Goal: Task Accomplishment & Management: Use online tool/utility

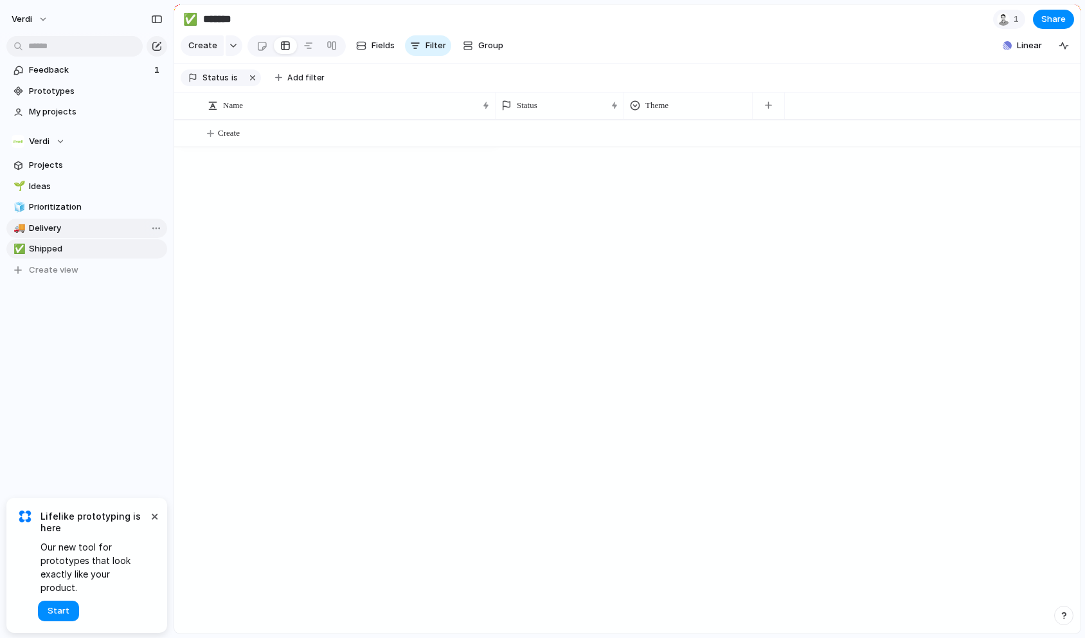
click at [94, 233] on span "Delivery" at bounding box center [96, 228] width 134 height 13
click at [98, 210] on span "Prioritization" at bounding box center [96, 207] width 134 height 13
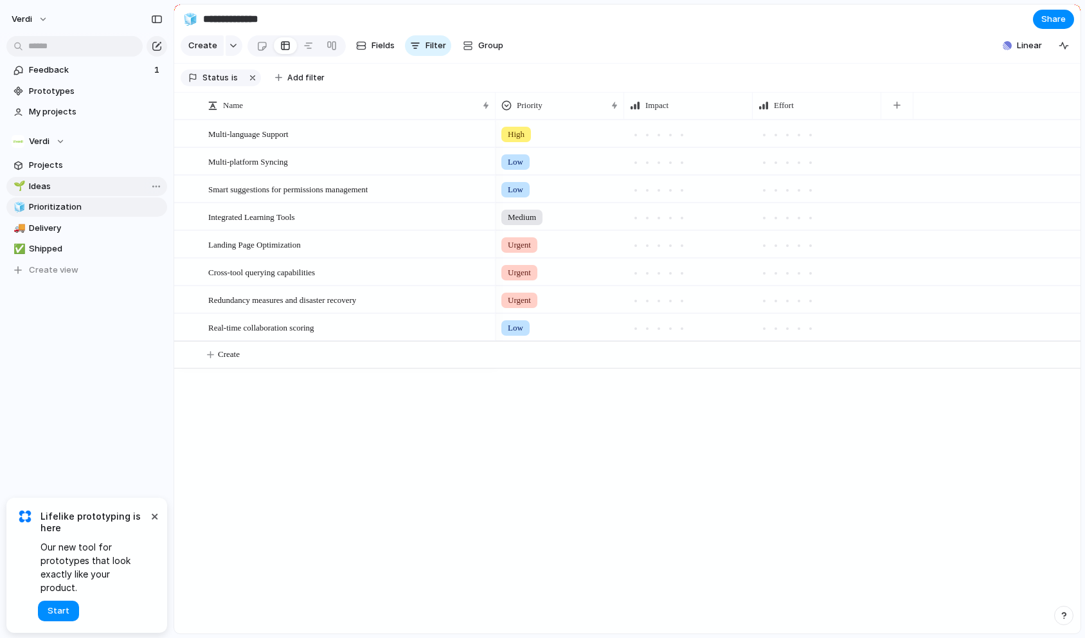
click at [98, 190] on span "Ideas" at bounding box center [96, 186] width 134 height 13
type input "*****"
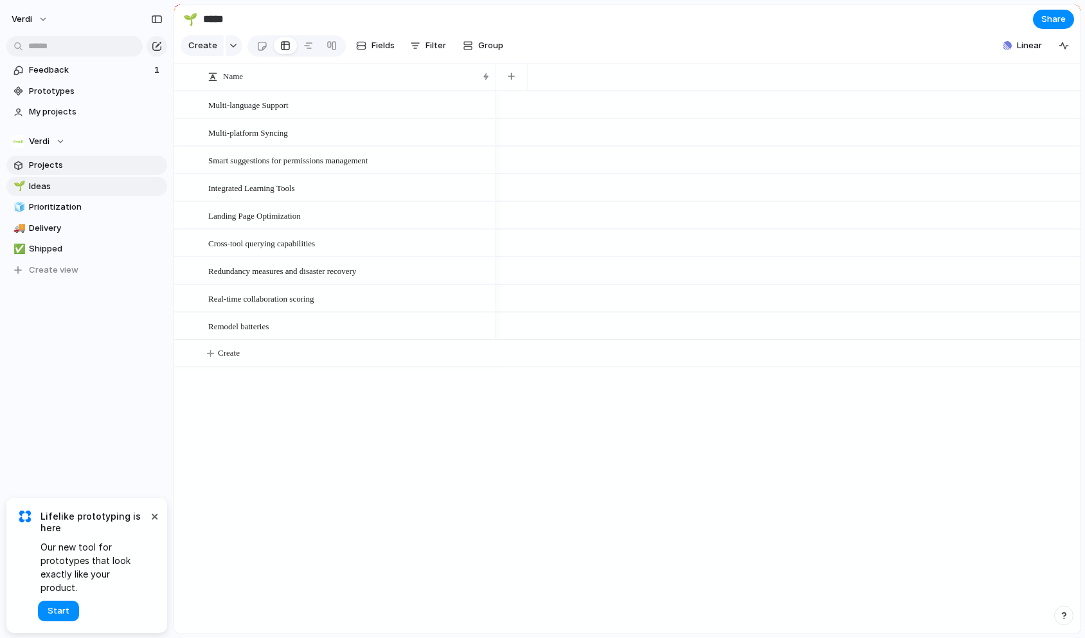
click at [96, 174] on link "Projects" at bounding box center [86, 165] width 161 height 19
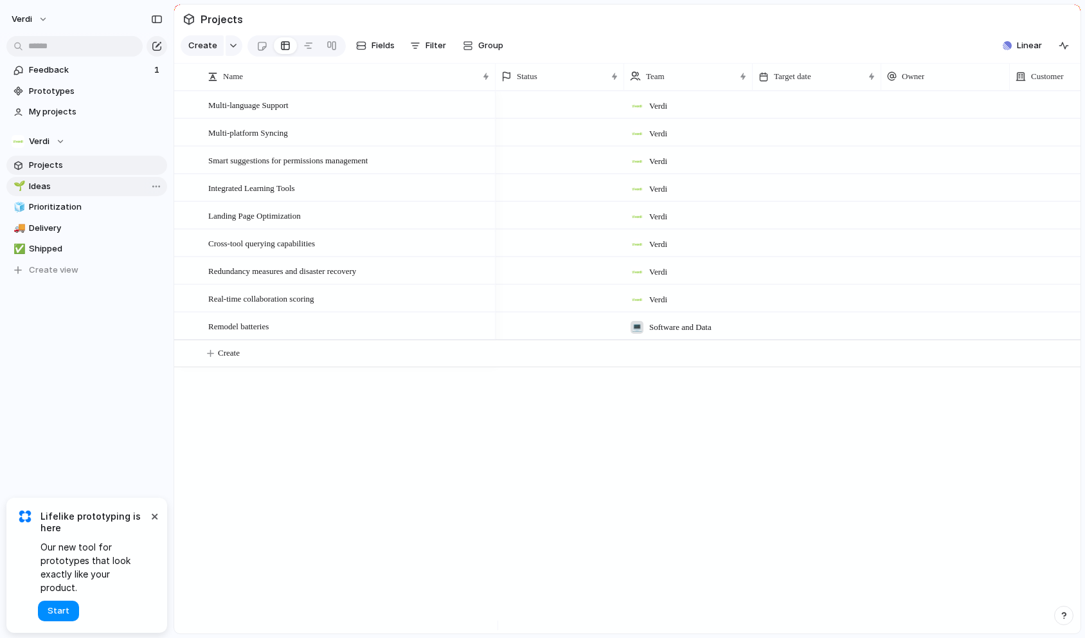
click at [95, 193] on link "🌱 Ideas" at bounding box center [86, 186] width 161 height 19
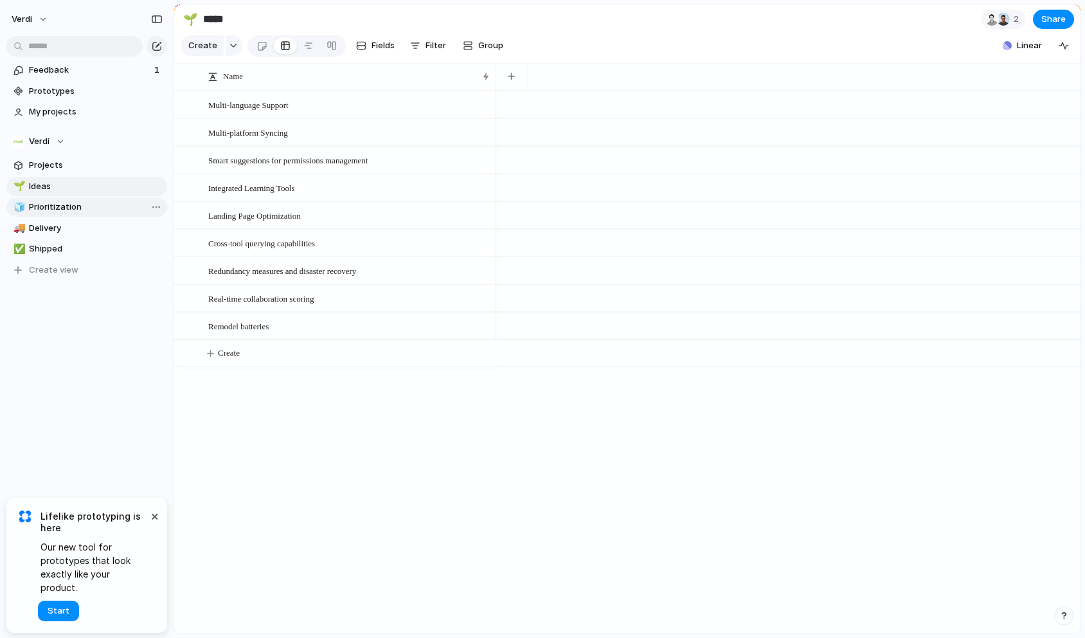
click at [96, 209] on span "Prioritization" at bounding box center [96, 207] width 134 height 13
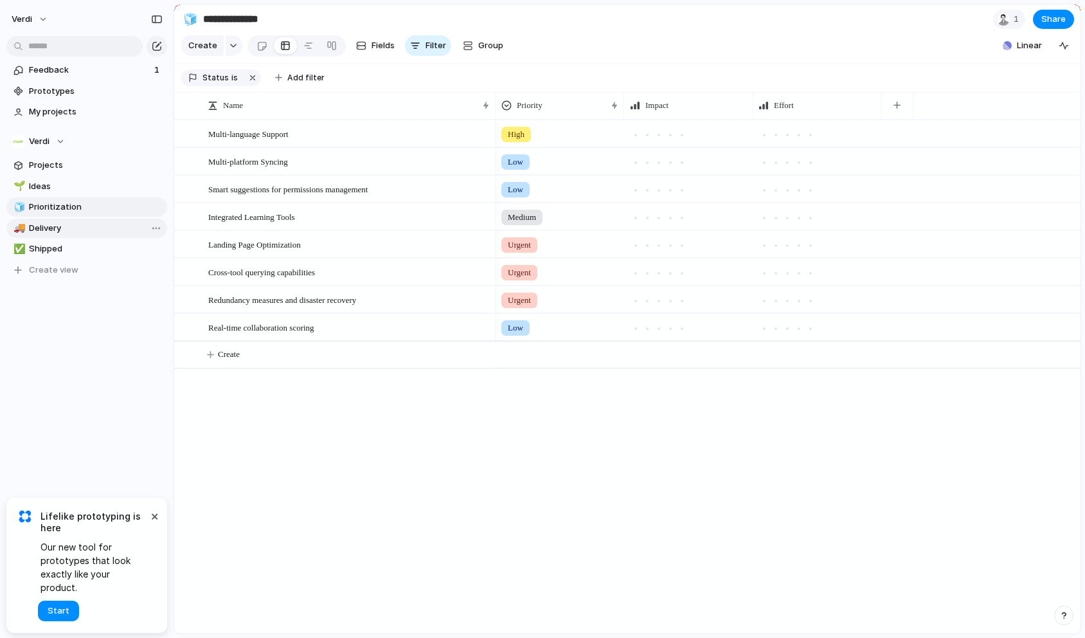
click at [96, 222] on span "Delivery" at bounding box center [96, 228] width 134 height 13
type input "********"
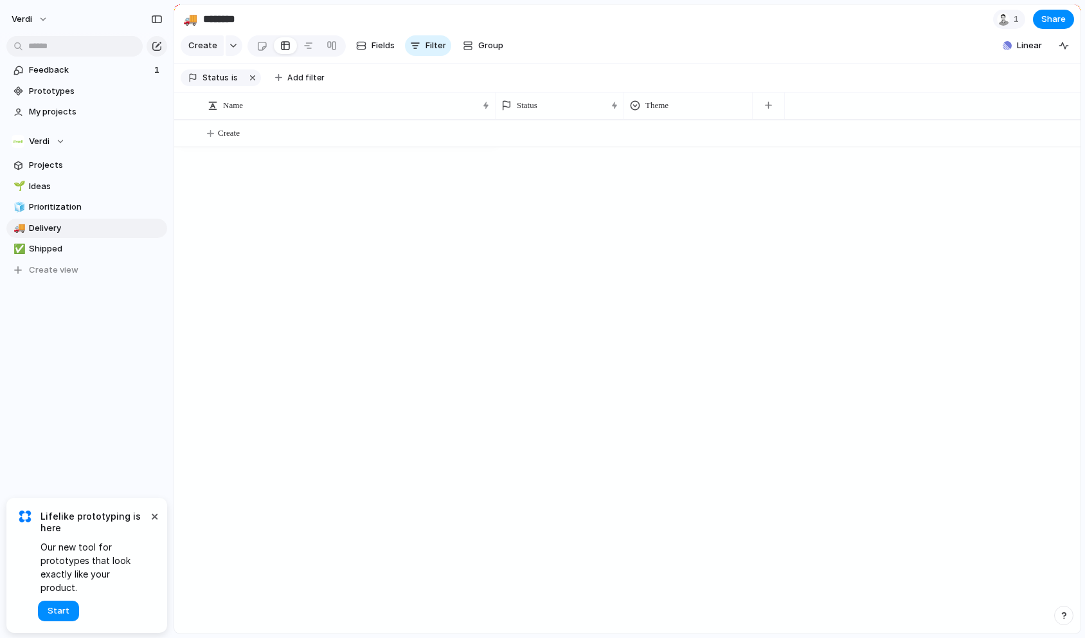
click at [93, 238] on div "🌱 Ideas 🧊 Prioritization 🚚 Delivery ✅ Shipped To pick up a draggable item, pres…" at bounding box center [86, 228] width 161 height 103
click at [67, 111] on span "My projects" at bounding box center [96, 111] width 134 height 13
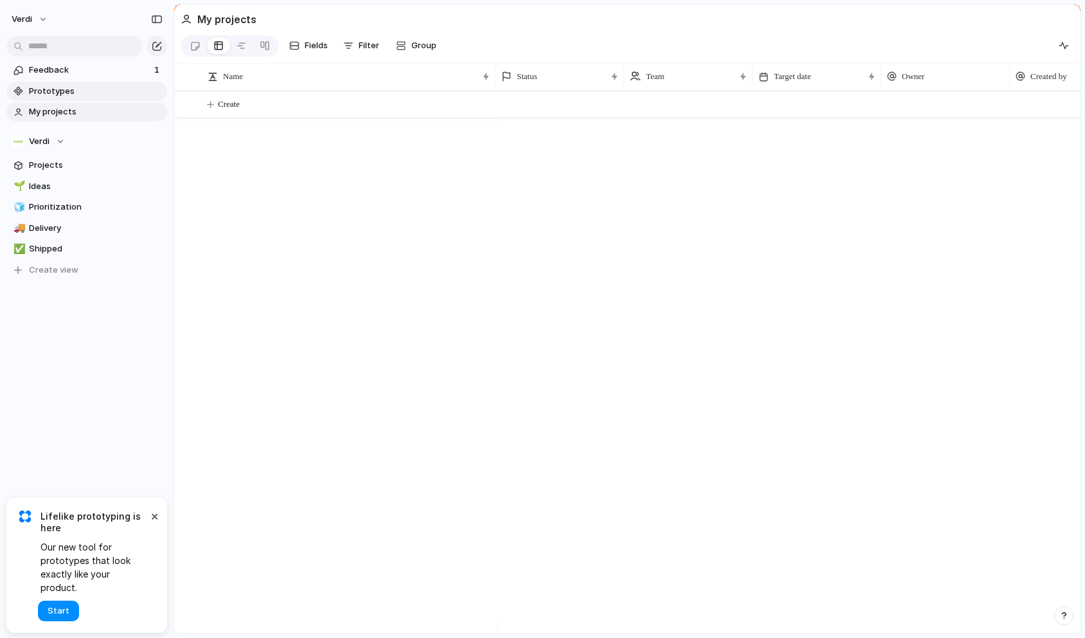
click at [71, 91] on span "Prototypes" at bounding box center [96, 91] width 134 height 13
click at [103, 249] on span "Shipped" at bounding box center [96, 248] width 134 height 13
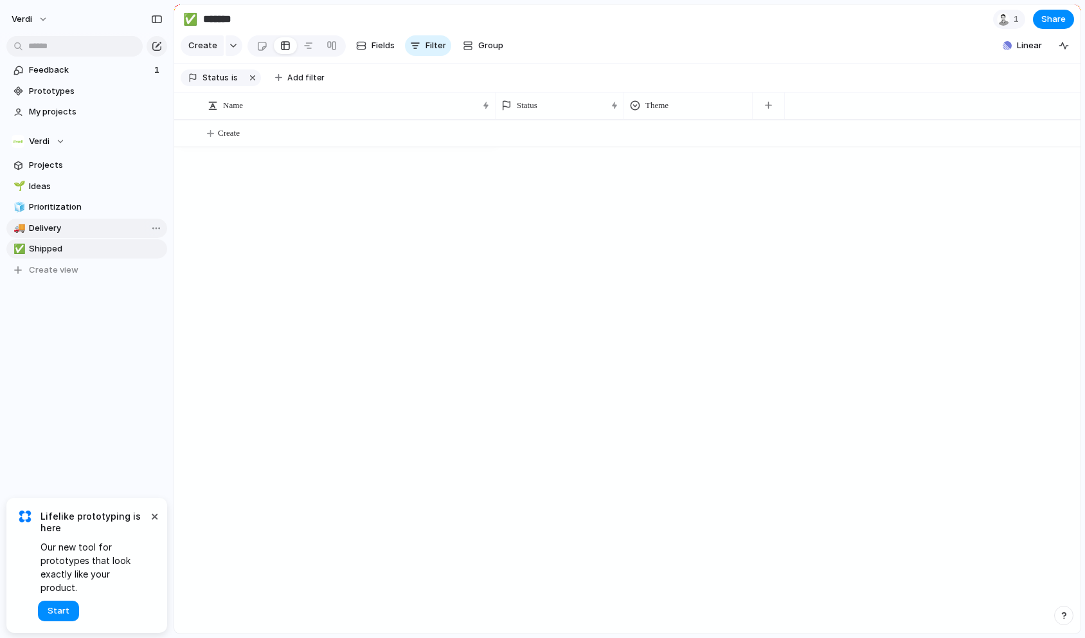
click at [105, 233] on span "Delivery" at bounding box center [96, 228] width 134 height 13
click at [90, 215] on link "🧊 Prioritization" at bounding box center [86, 206] width 161 height 19
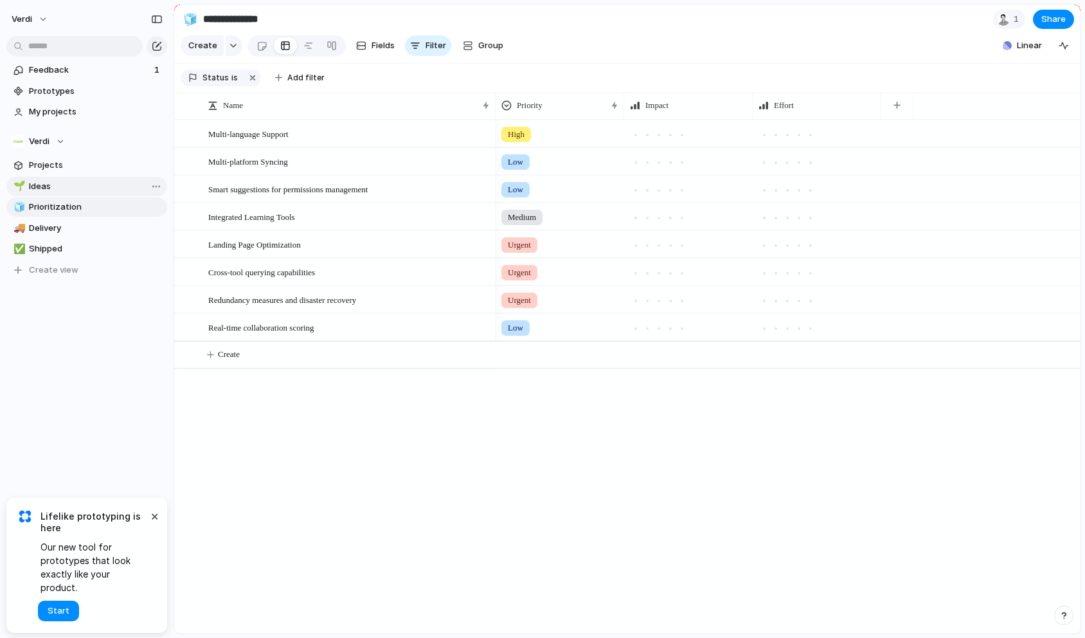
click at [90, 195] on link "🌱 Ideas" at bounding box center [86, 186] width 161 height 19
type input "*****"
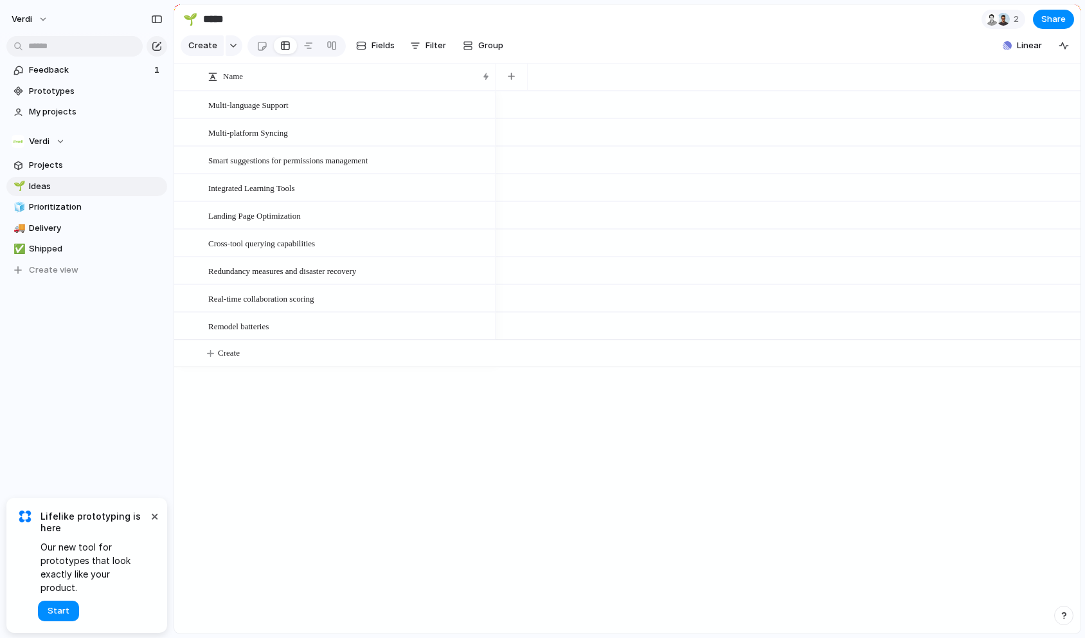
click at [59, 426] on div "Verdi Feedback 1 Prototypes My projects Verdi Projects 🌱 Ideas 🧊 Prioritization…" at bounding box center [87, 319] width 174 height 638
click at [94, 164] on span "Projects" at bounding box center [96, 165] width 134 height 13
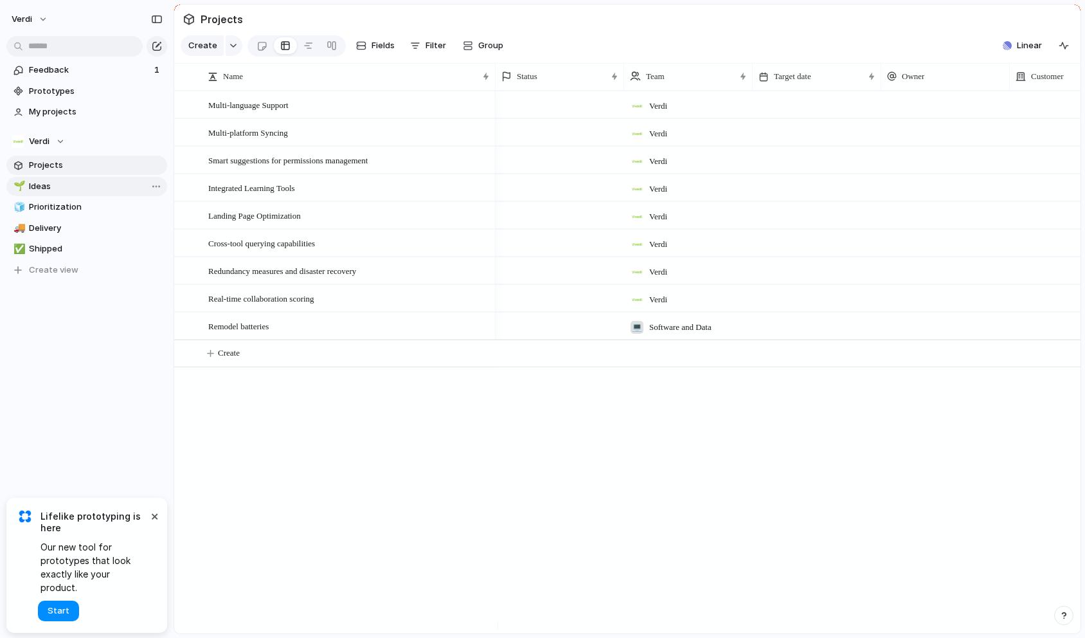
click at [94, 177] on link "🌱 Ideas" at bounding box center [86, 186] width 161 height 19
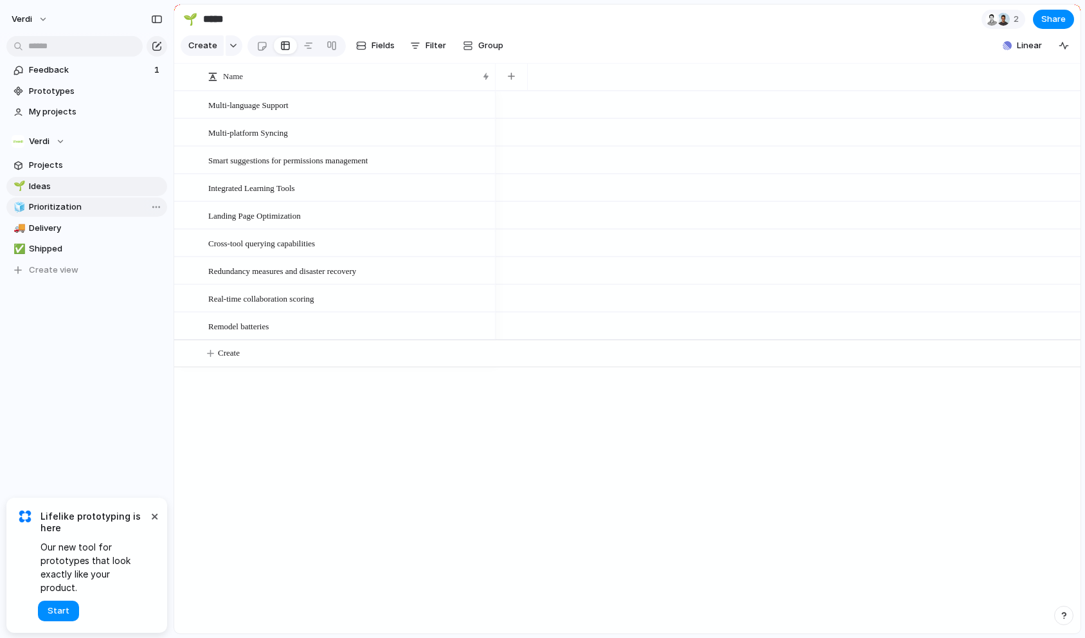
click at [78, 208] on span "Prioritization" at bounding box center [96, 207] width 134 height 13
type input "**********"
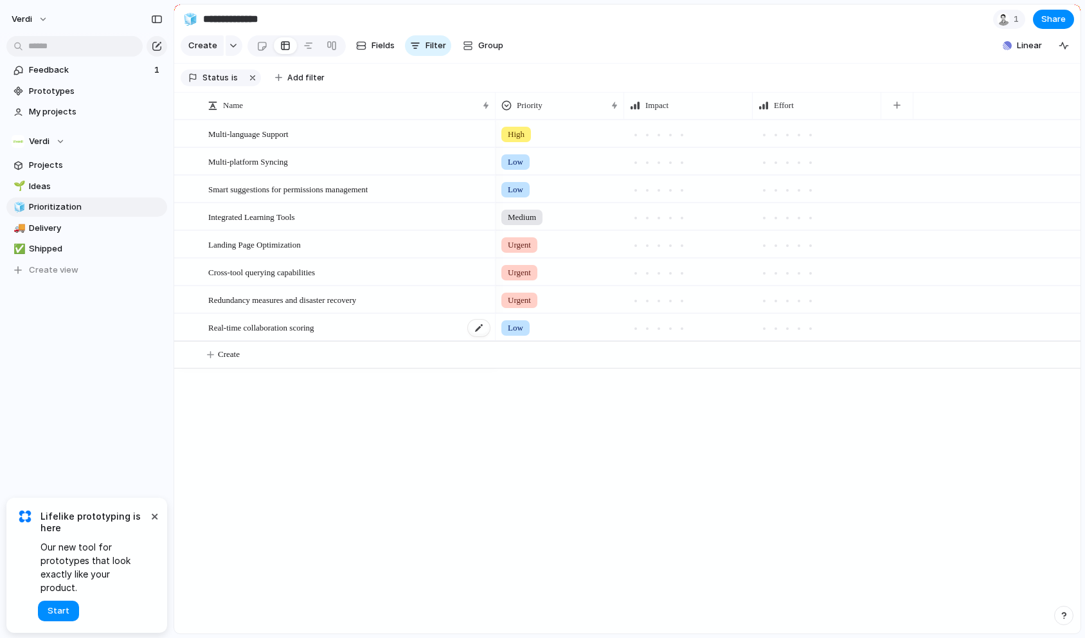
click at [300, 334] on span "Real-time collaboration scoring" at bounding box center [261, 326] width 106 height 15
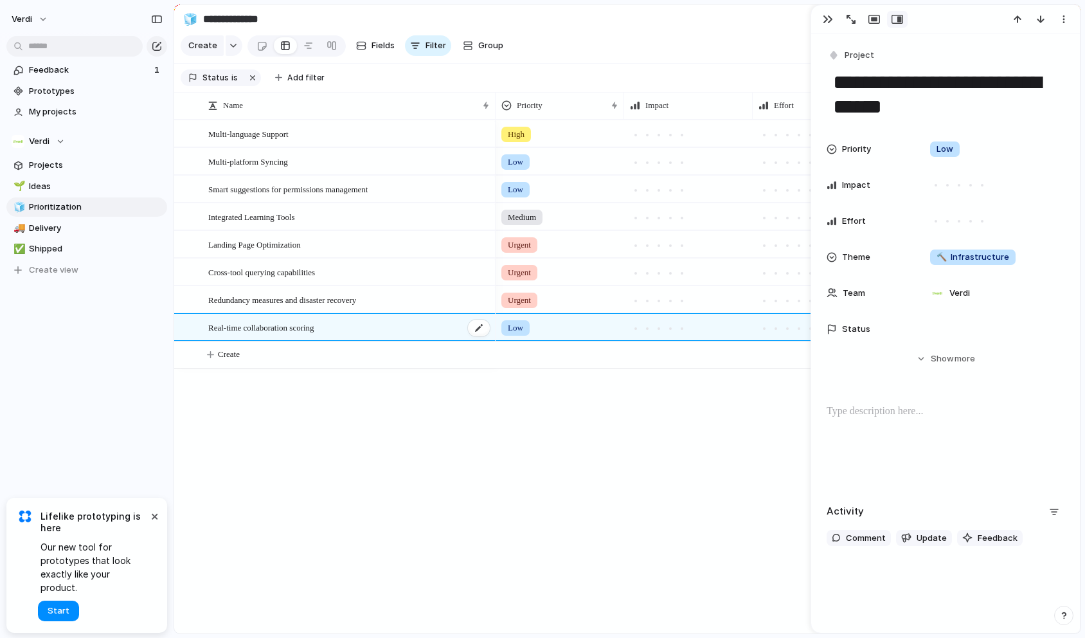
click at [300, 334] on span "Real-time collaboration scoring" at bounding box center [261, 326] width 106 height 15
click at [870, 323] on div "Status" at bounding box center [868, 329] width 82 height 13
click at [864, 330] on div "No results found" at bounding box center [542, 319] width 1085 height 638
click at [864, 328] on span "Status" at bounding box center [856, 329] width 28 height 13
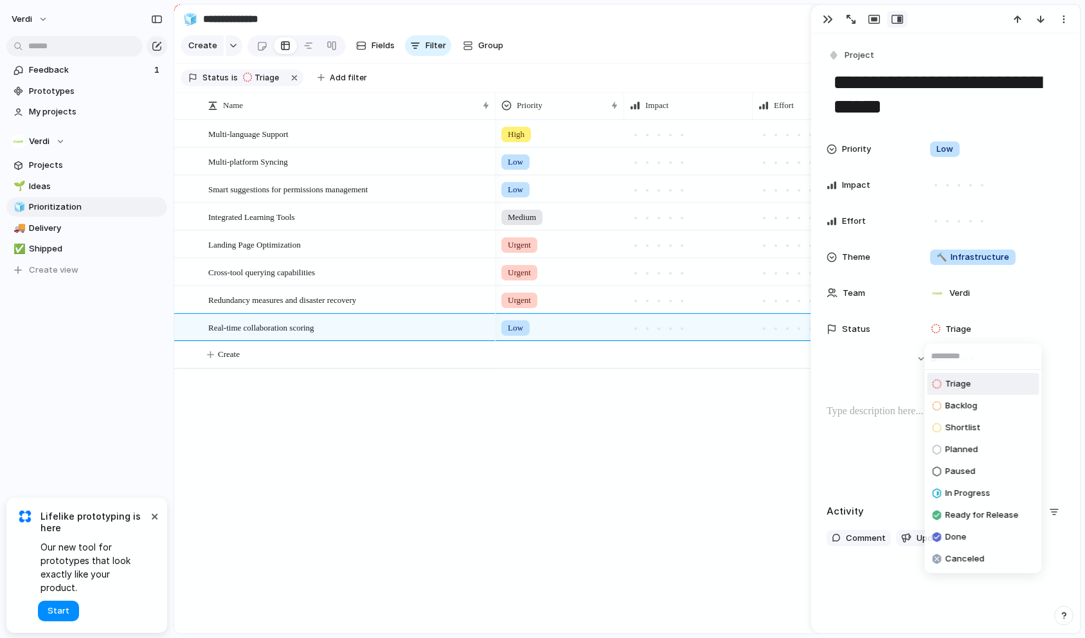
click at [130, 336] on div "Triage Backlog Shortlist Planned Paused In Progress Ready for Release Done Canc…" at bounding box center [542, 319] width 1085 height 638
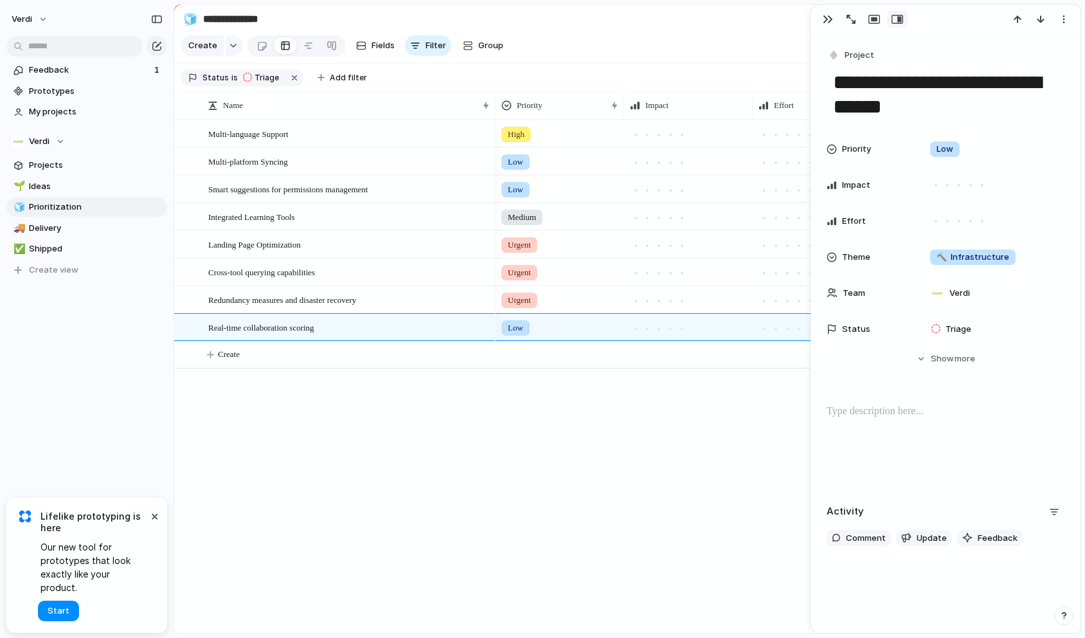
click at [131, 330] on div "Feedback 1 Prototypes My projects Verdi Projects 🌱 Ideas 🧊 Prioritization 🚚 Del…" at bounding box center [87, 192] width 174 height 384
click at [167, 299] on div "Feedback 1 Prototypes My projects Verdi Projects 🌱 Ideas 🧊 Prioritization 🚚 Del…" at bounding box center [87, 192] width 174 height 384
click at [58, 75] on span "Feedback" at bounding box center [89, 70] width 121 height 13
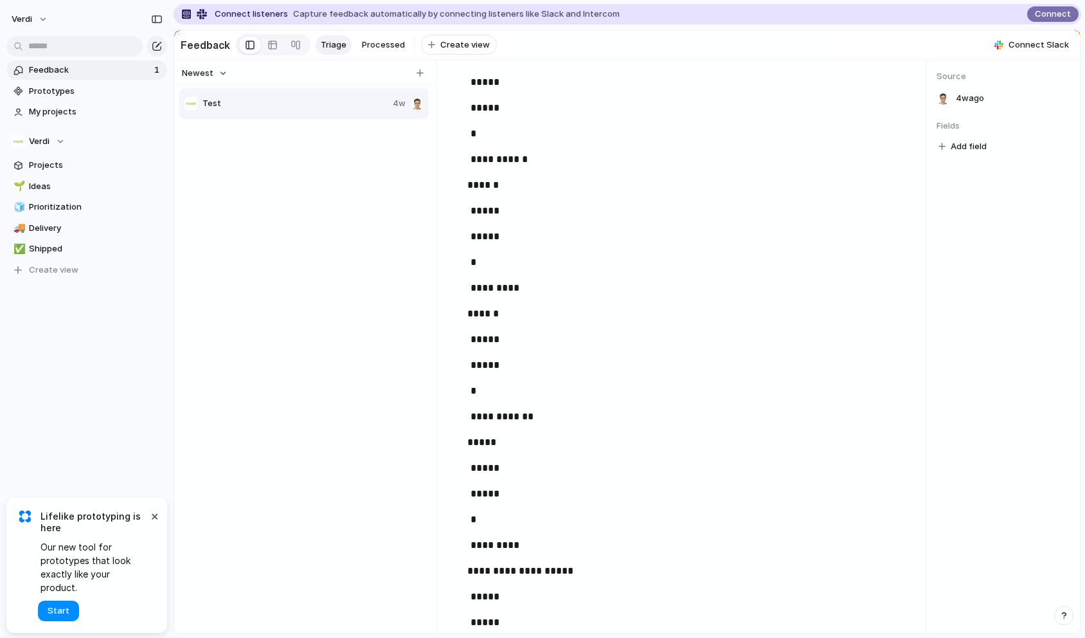
scroll to position [1221, 0]
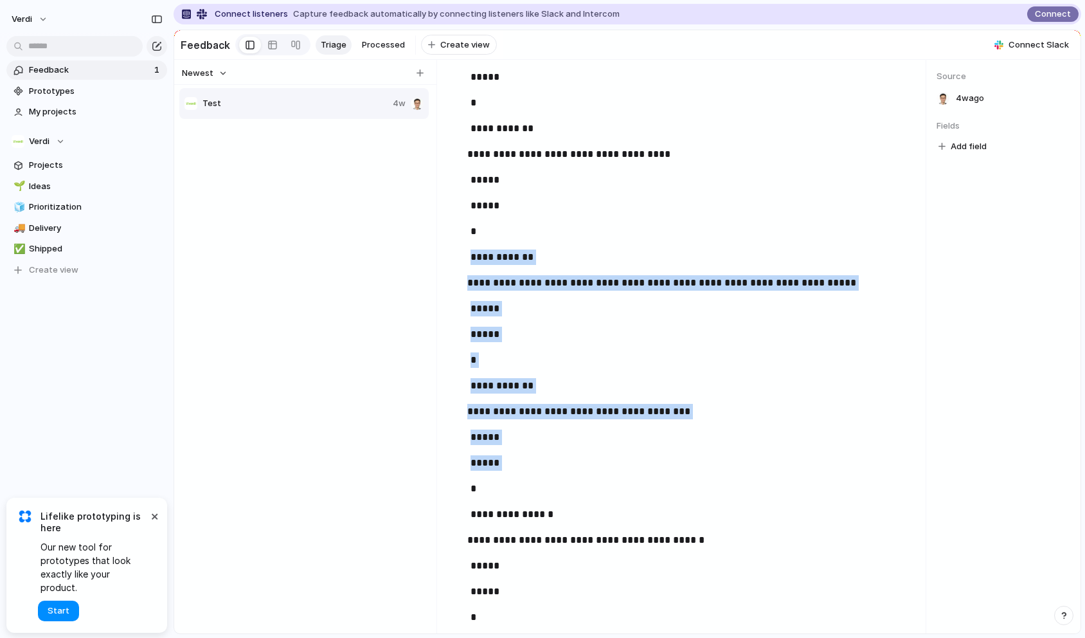
drag, startPoint x: 577, startPoint y: 482, endPoint x: 465, endPoint y: 259, distance: 249.5
click at [666, 233] on button "button" at bounding box center [658, 236] width 26 height 21
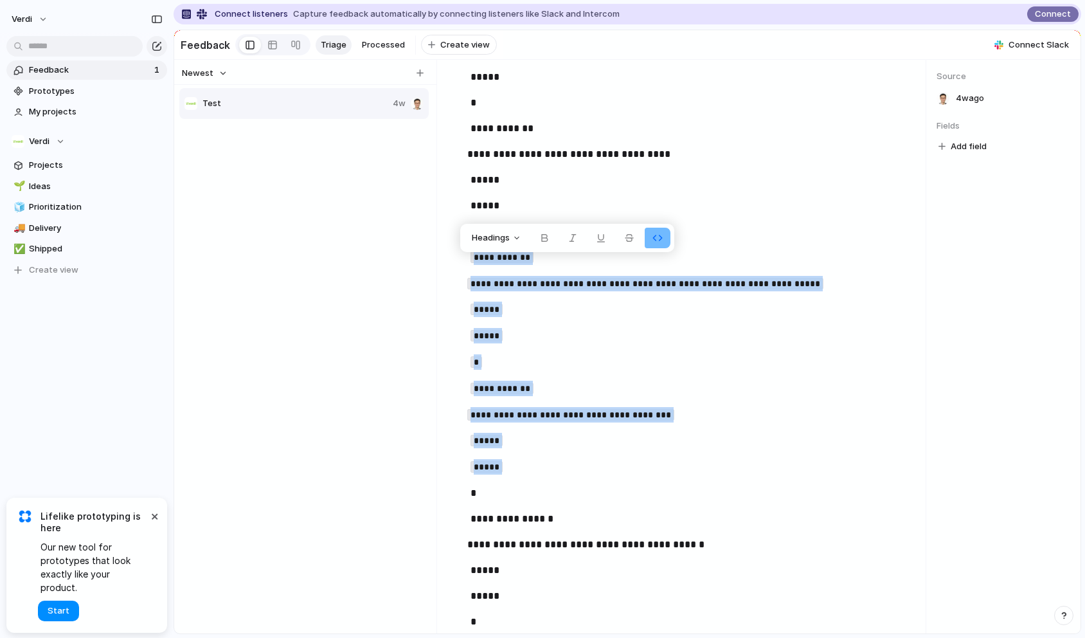
click at [666, 233] on button "button" at bounding box center [658, 238] width 26 height 21
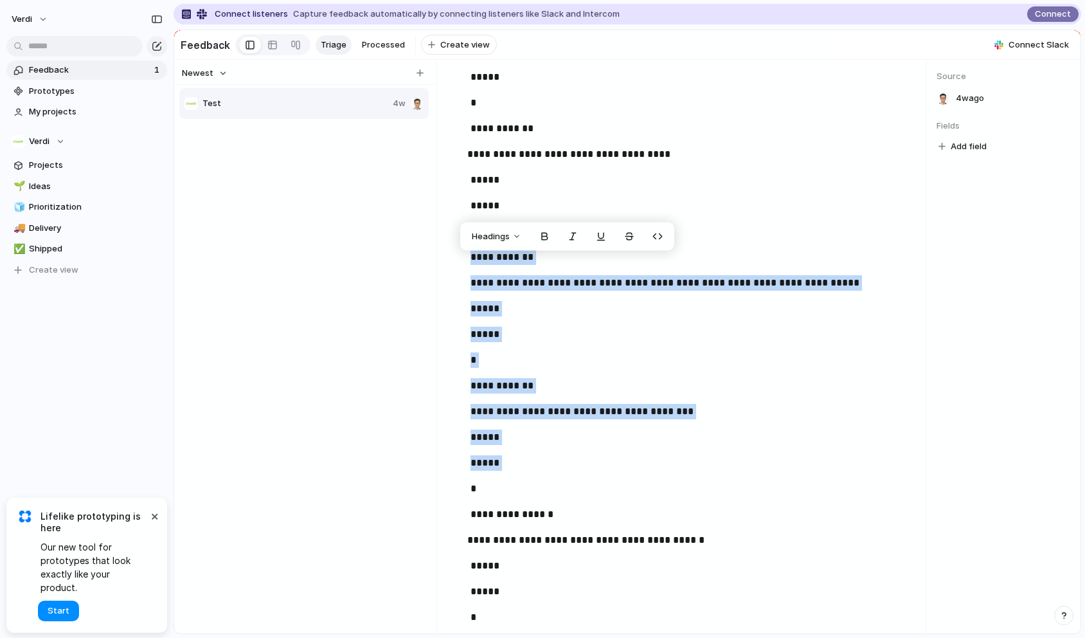
click at [598, 342] on p "*****" at bounding box center [683, 334] width 427 height 15
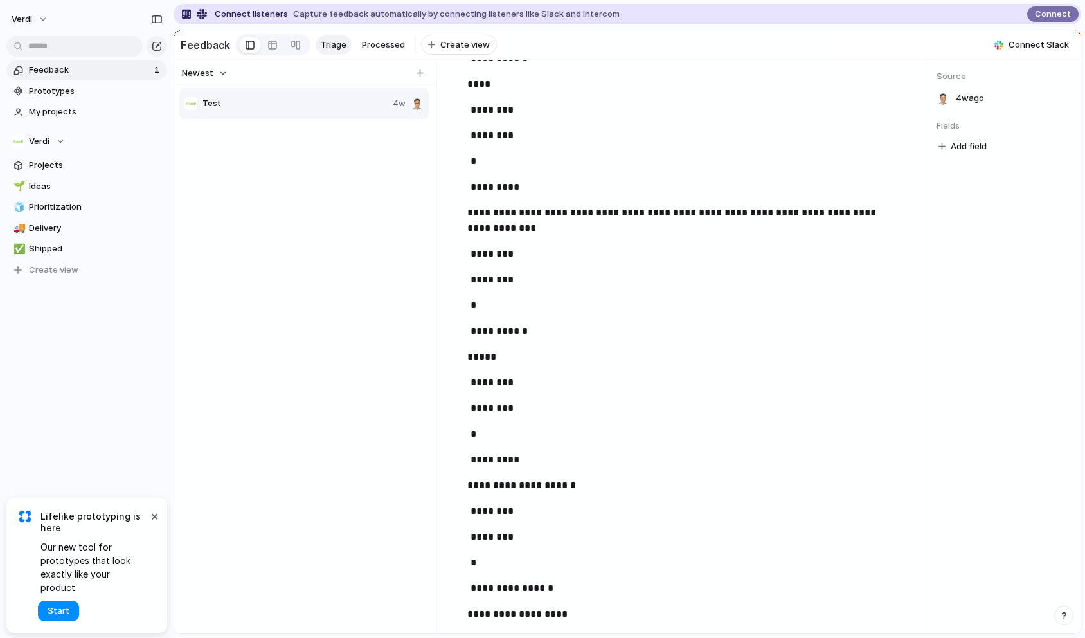
scroll to position [197956, 0]
drag, startPoint x: 533, startPoint y: 380, endPoint x: 490, endPoint y: 157, distance: 227.3
drag, startPoint x: 489, startPoint y: 170, endPoint x: 609, endPoint y: 363, distance: 227.2
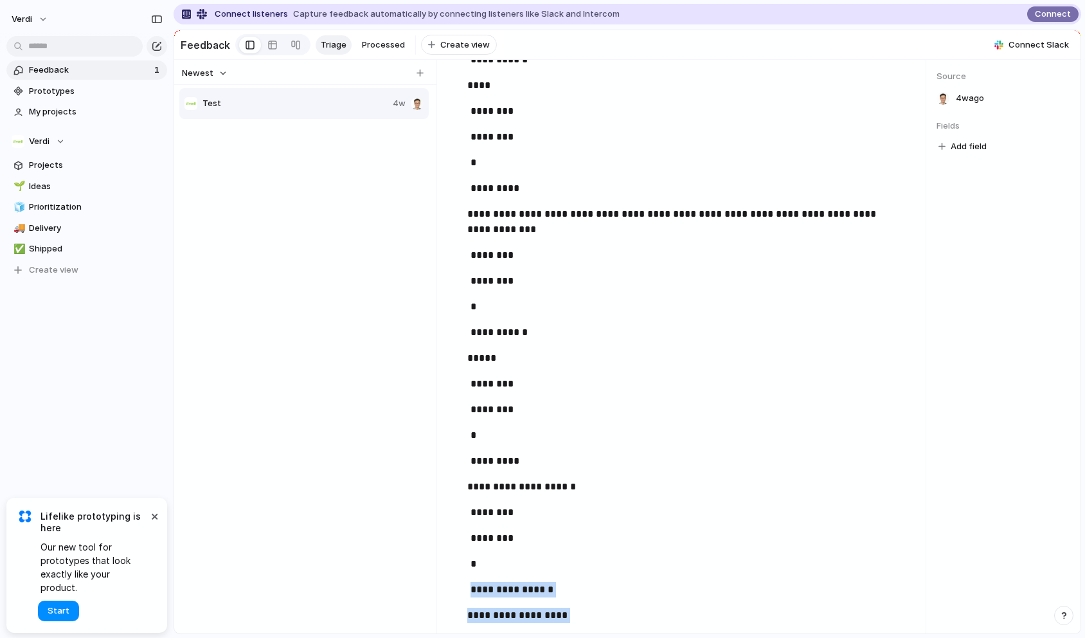
click at [486, 582] on p "**********" at bounding box center [683, 589] width 427 height 15
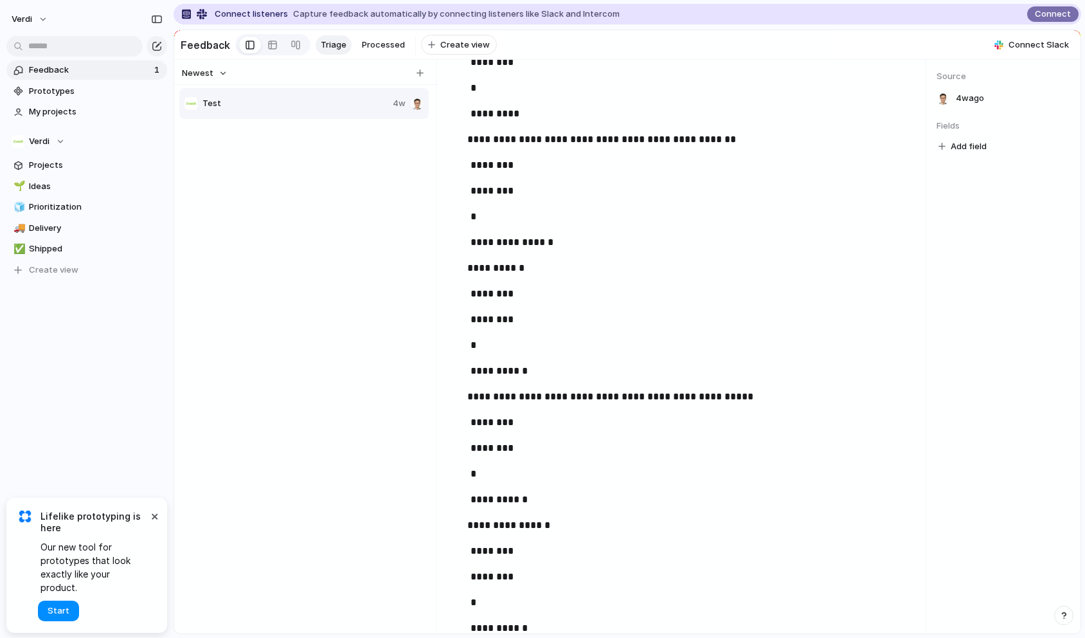
scroll to position [188503, 0]
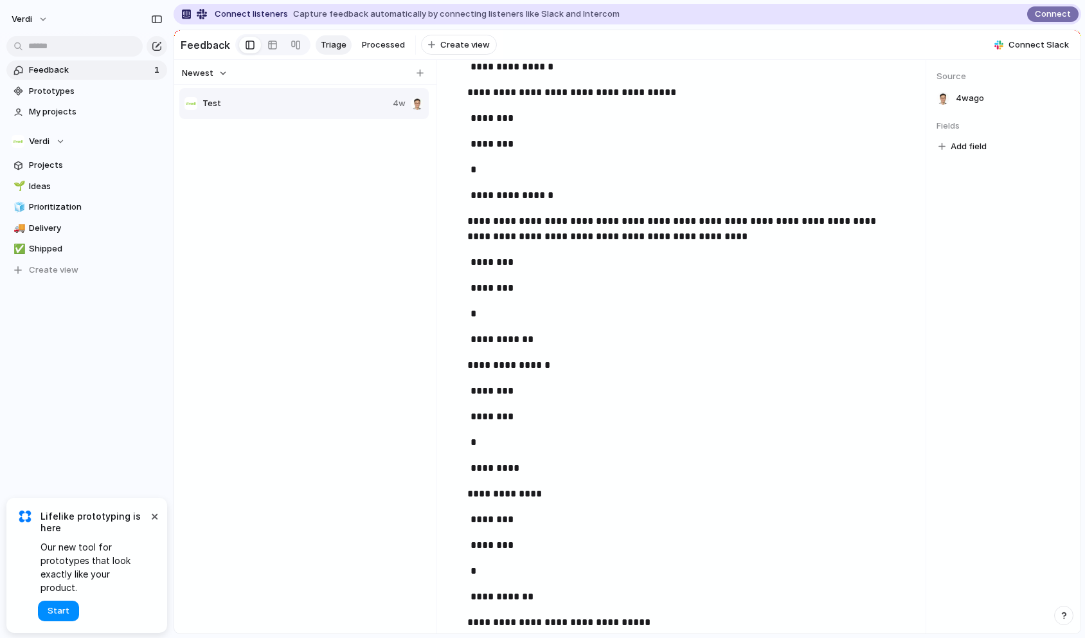
click at [917, 598] on div "**********" at bounding box center [684, 346] width 484 height 573
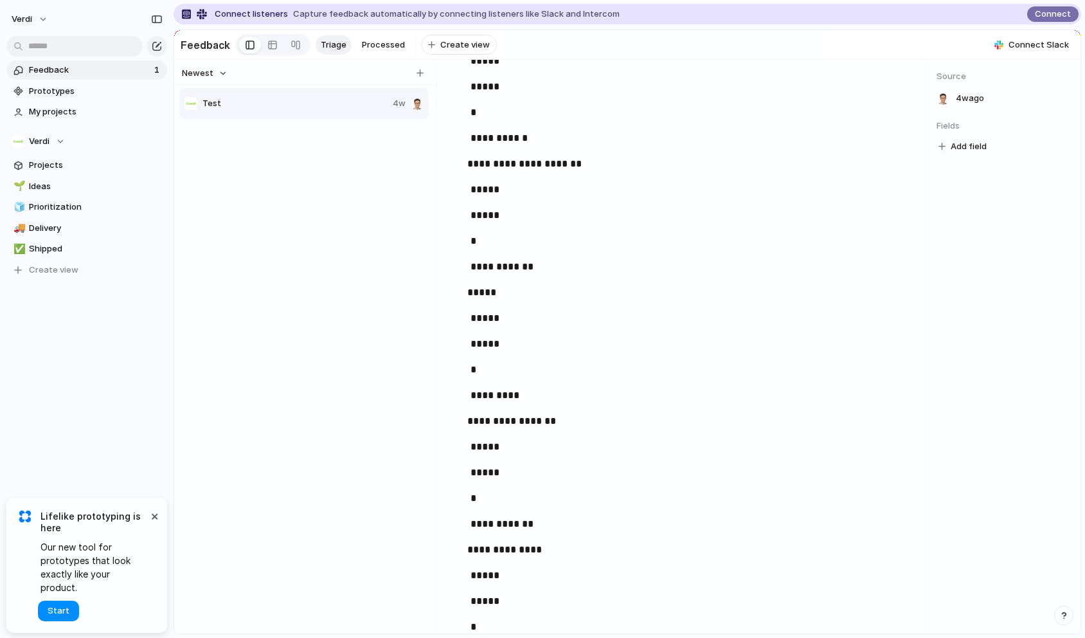
scroll to position [4341, 0]
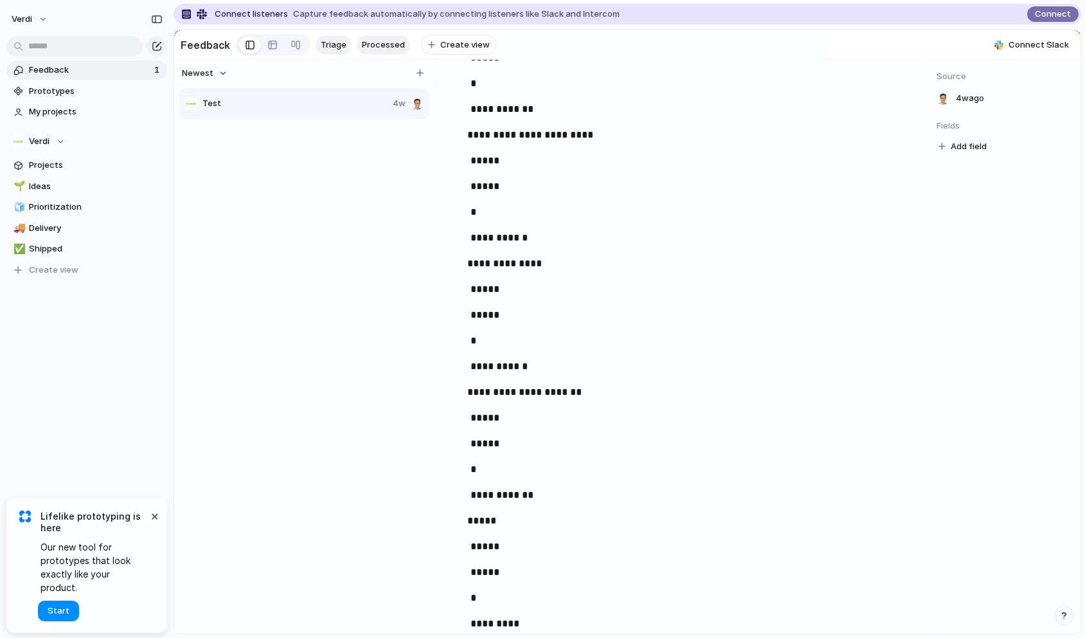
click at [384, 42] on span "Processed" at bounding box center [383, 45] width 43 height 13
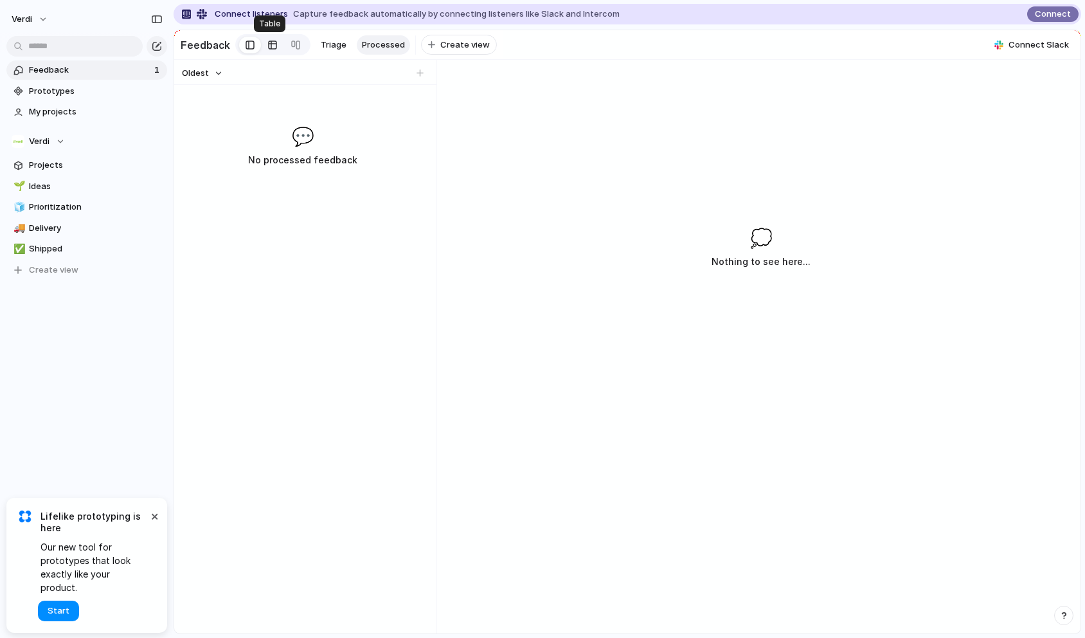
click at [271, 46] on div at bounding box center [272, 45] width 10 height 21
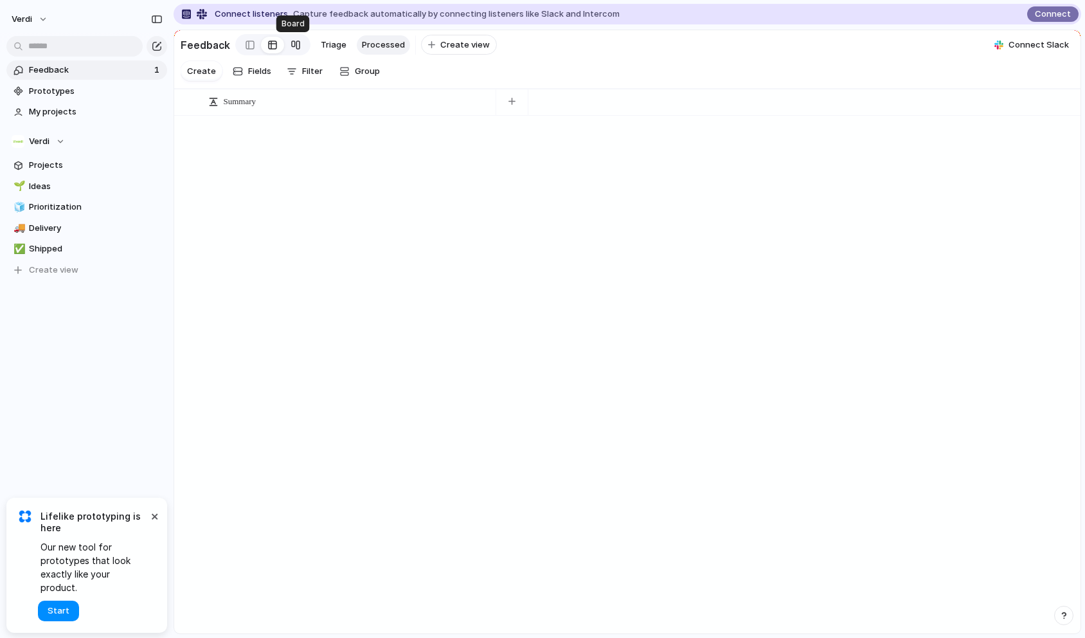
click at [286, 44] on link at bounding box center [295, 45] width 23 height 21
click at [321, 40] on span "Triage" at bounding box center [334, 45] width 26 height 13
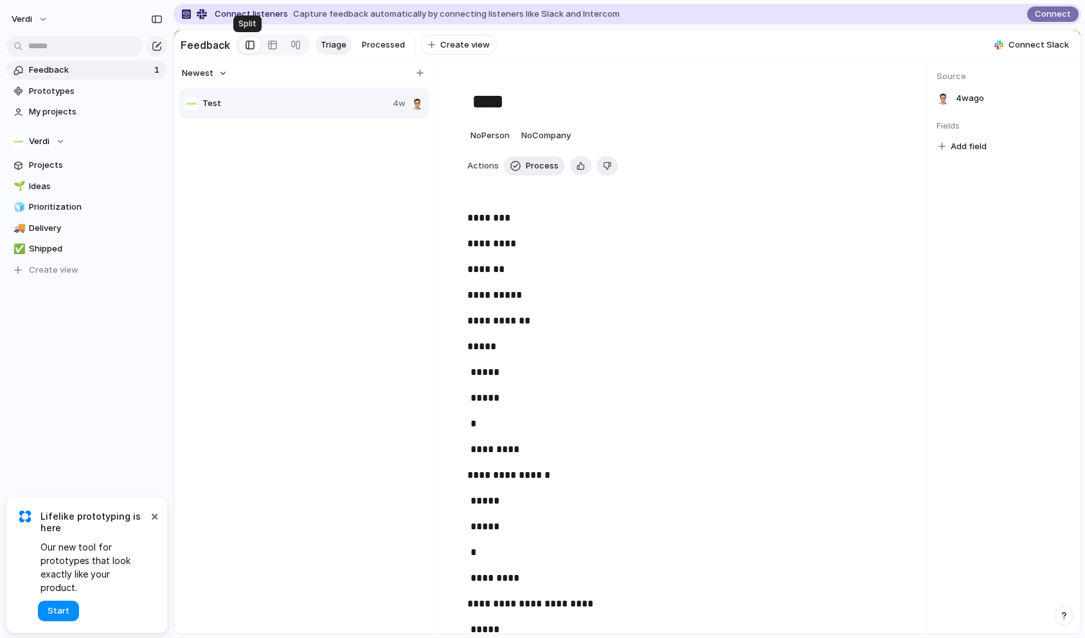
click at [246, 44] on div at bounding box center [250, 44] width 9 height 19
click at [233, 110] on span "Test" at bounding box center [294, 103] width 185 height 13
click at [87, 88] on span "Prototypes" at bounding box center [96, 91] width 134 height 13
click at [45, 195] on link "🌱 Ideas" at bounding box center [86, 186] width 161 height 19
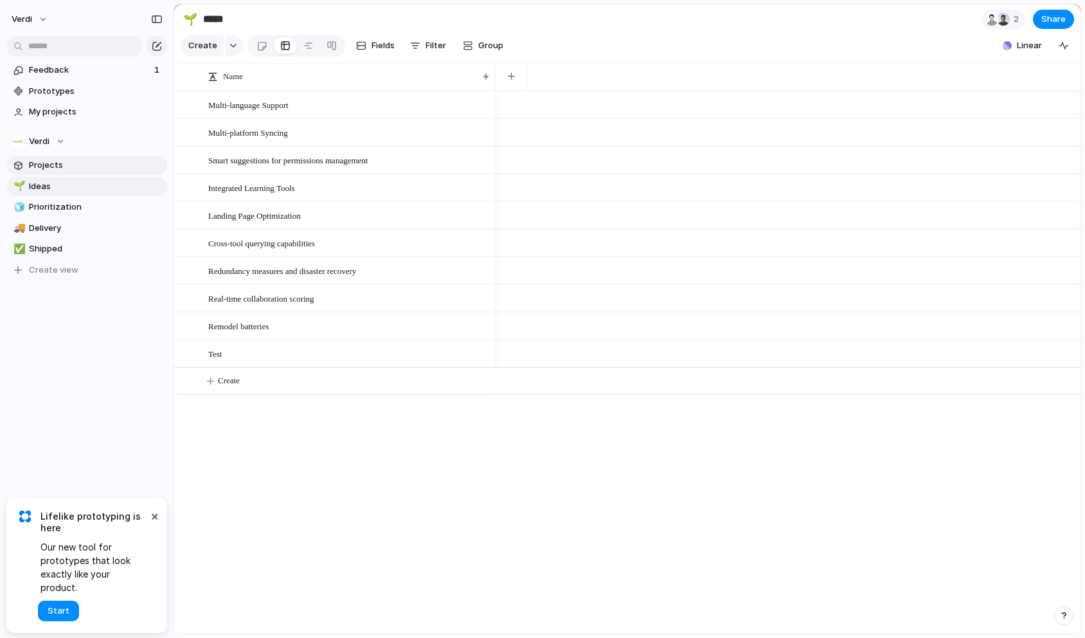
click at [51, 167] on span "Projects" at bounding box center [96, 165] width 134 height 13
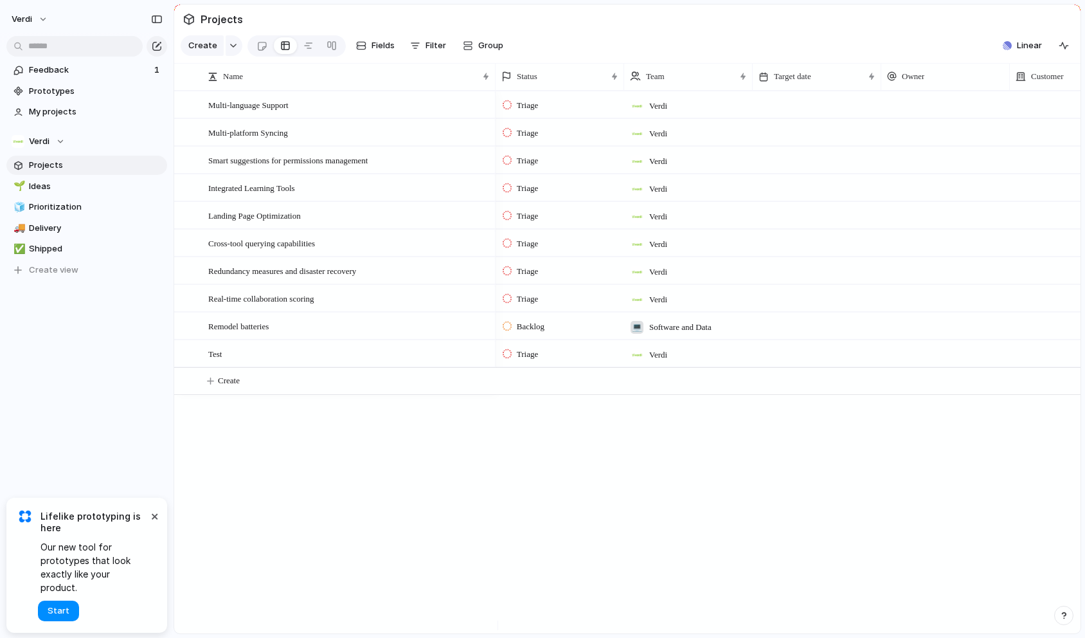
click at [530, 222] on span "Triage" at bounding box center [527, 216] width 21 height 13
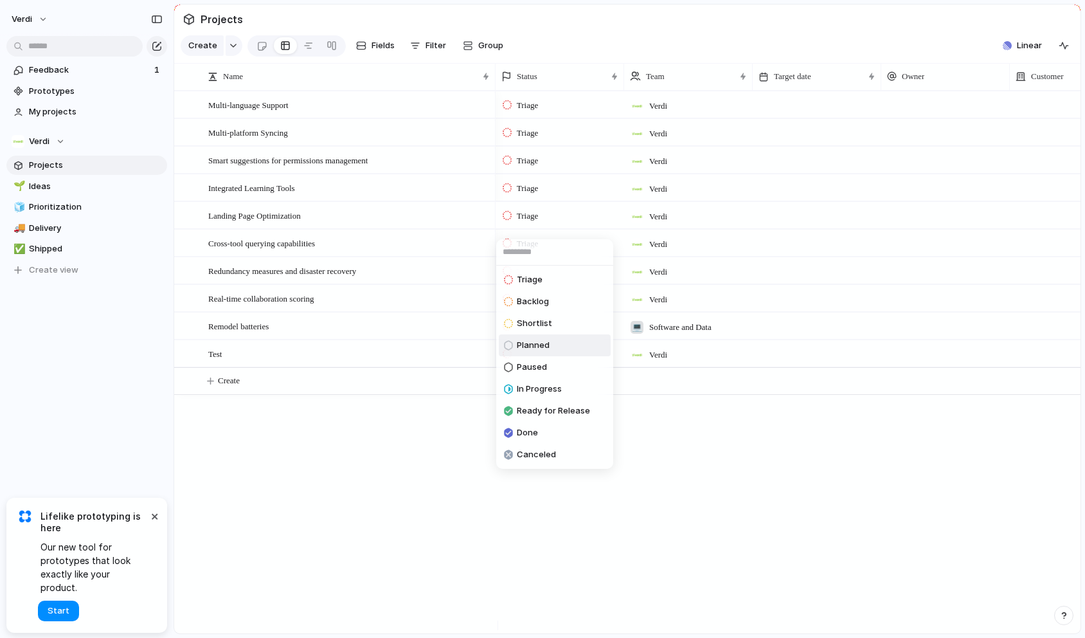
click at [557, 332] on li "Shortlist" at bounding box center [555, 323] width 112 height 22
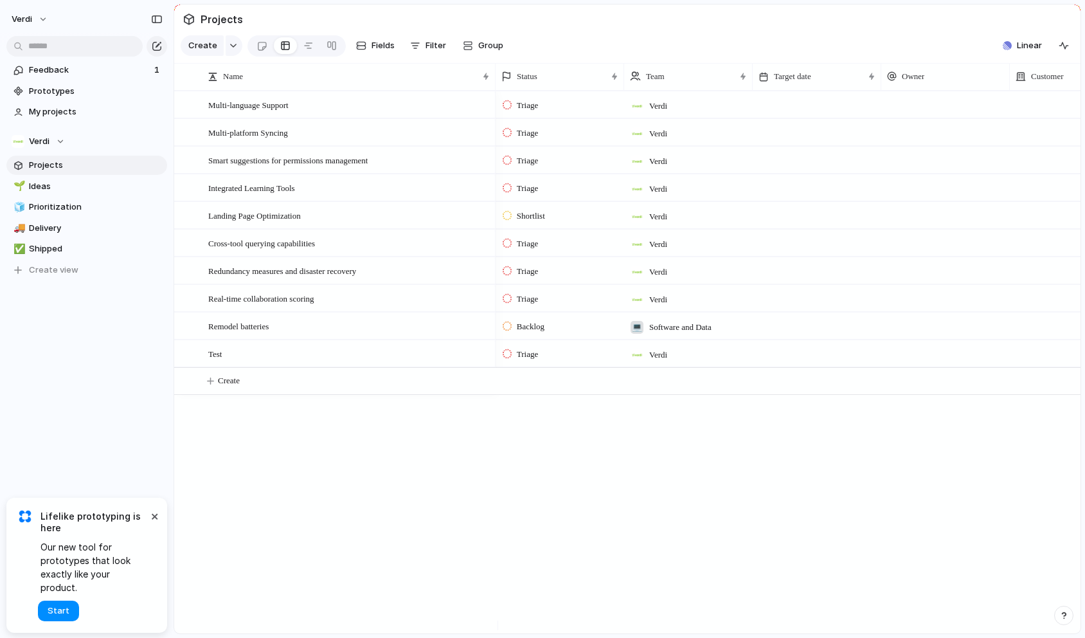
click at [538, 361] on span "Triage" at bounding box center [527, 354] width 21 height 13
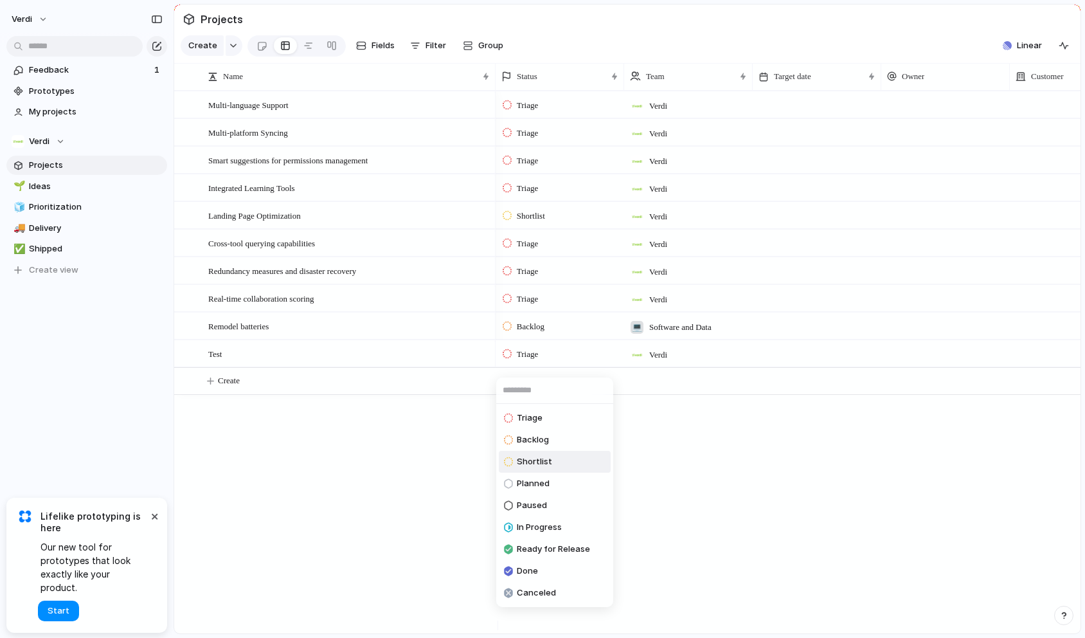
click at [541, 470] on li "Shortlist" at bounding box center [555, 462] width 112 height 22
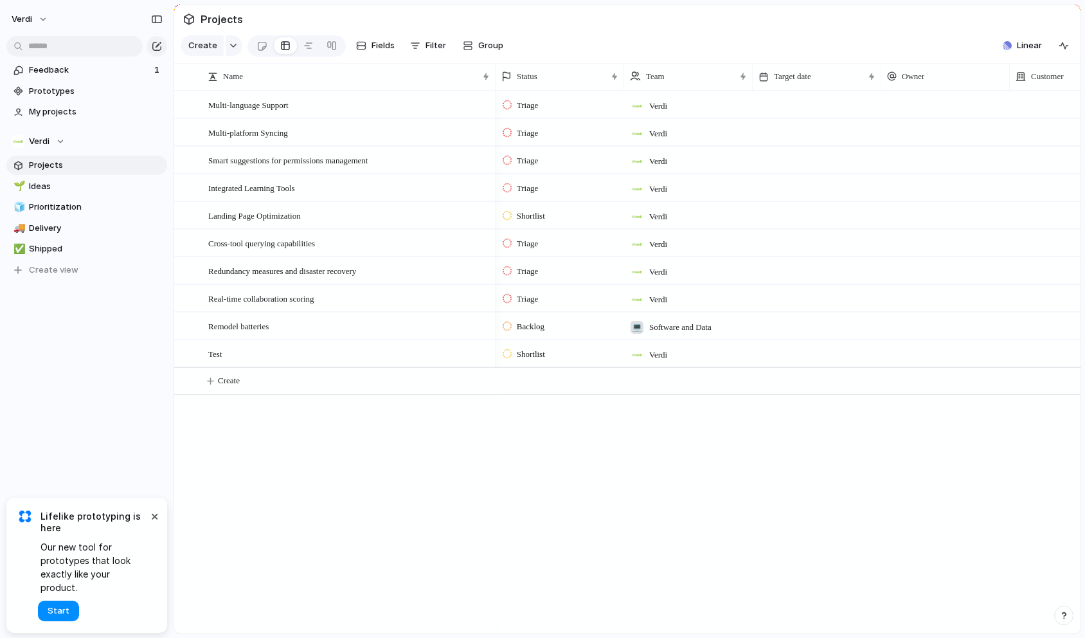
click at [53, 345] on div "Feedback 1 Prototypes My projects Verdi Projects 🌱 Ideas 🧊 Prioritization 🚚 Del…" at bounding box center [87, 192] width 174 height 384
click at [150, 523] on button "×" at bounding box center [154, 515] width 15 height 15
click at [21, 400] on div "Verdi Feedback 1 Prototypes My projects Verdi Projects 🌱 Ideas 🧊 Prioritization…" at bounding box center [87, 319] width 174 height 638
click at [519, 361] on span "Shortlist" at bounding box center [531, 354] width 28 height 13
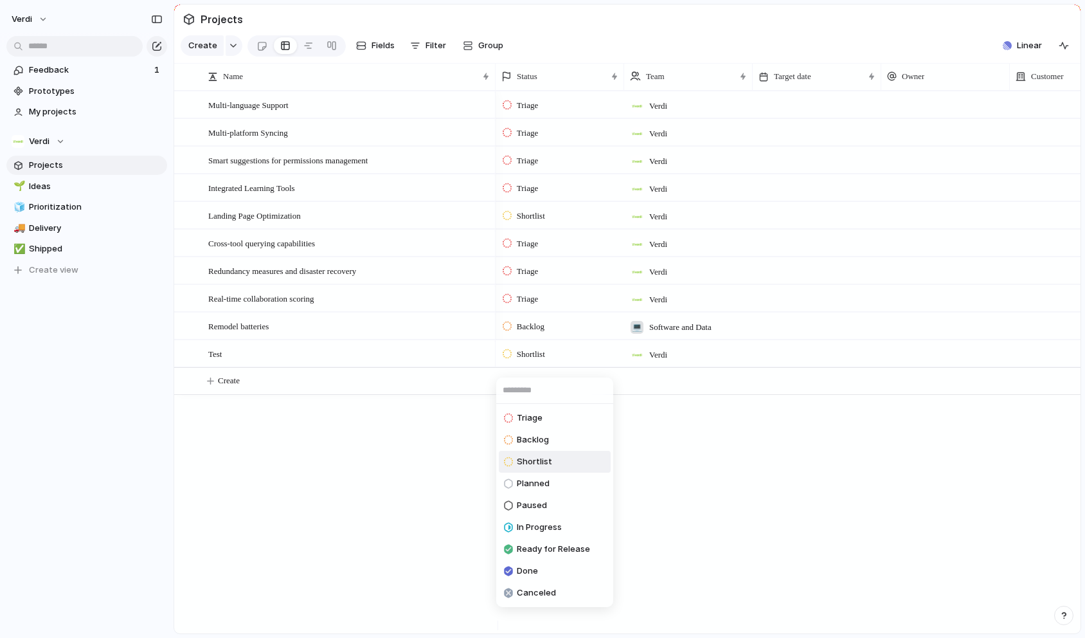
click at [559, 465] on li "Shortlist" at bounding box center [555, 462] width 112 height 22
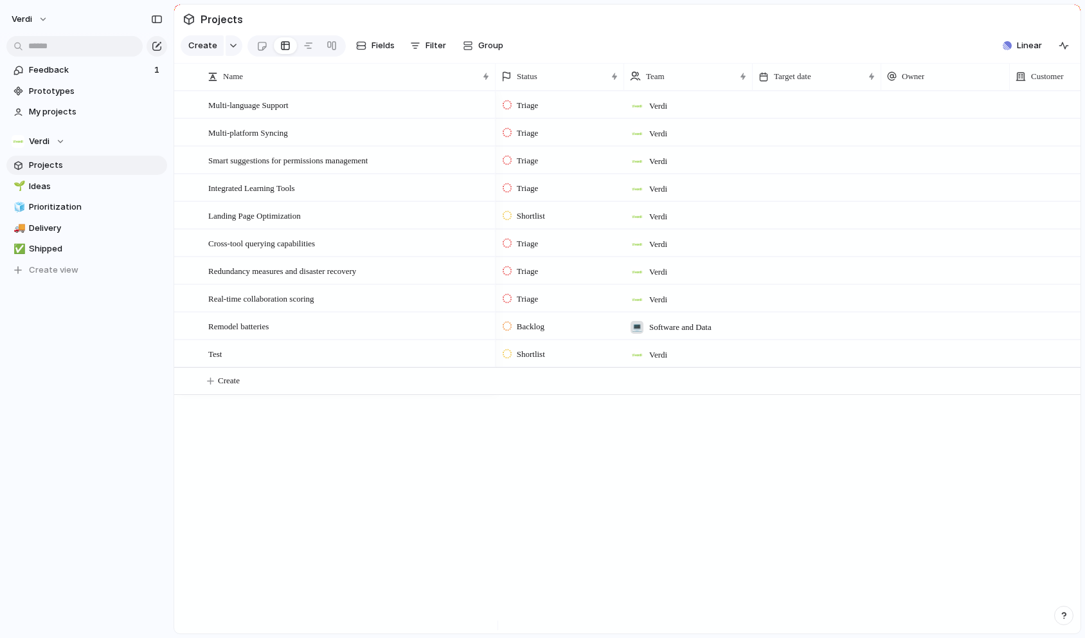
click at [531, 329] on span "Backlog" at bounding box center [531, 326] width 28 height 13
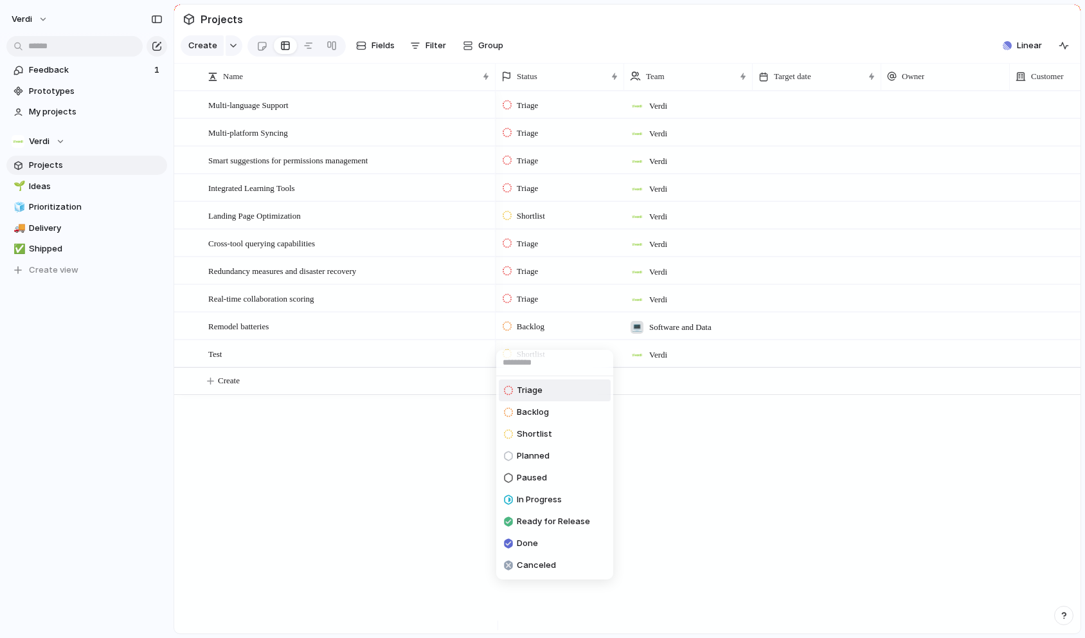
click at [353, 521] on div "Triage Backlog Shortlist Planned Paused In Progress Ready for Release Done Canc…" at bounding box center [542, 319] width 1085 height 638
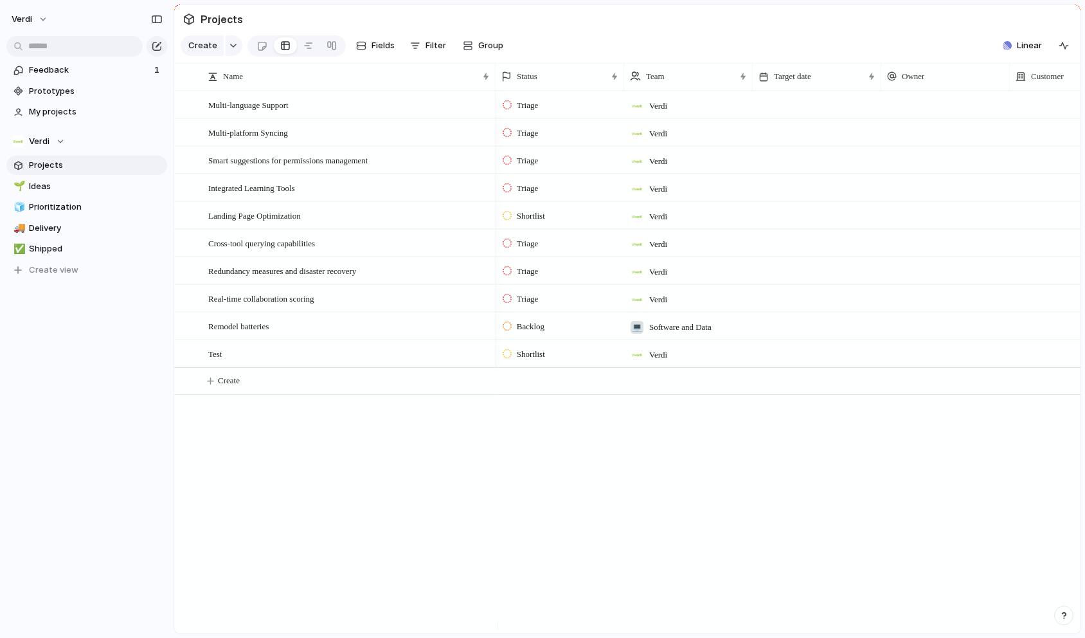
click at [271, 476] on div "Multi-language Support Multi-platform Syncing Smart suggestions for permissions…" at bounding box center [627, 362] width 906 height 542
click at [524, 564] on div "Triage [PERSON_NAME] [DATE] Triage Verdi [DATE] Triage Verdi [DATE] Triage [PER…" at bounding box center [788, 362] width 585 height 542
click at [50, 189] on span "Ideas" at bounding box center [96, 186] width 134 height 13
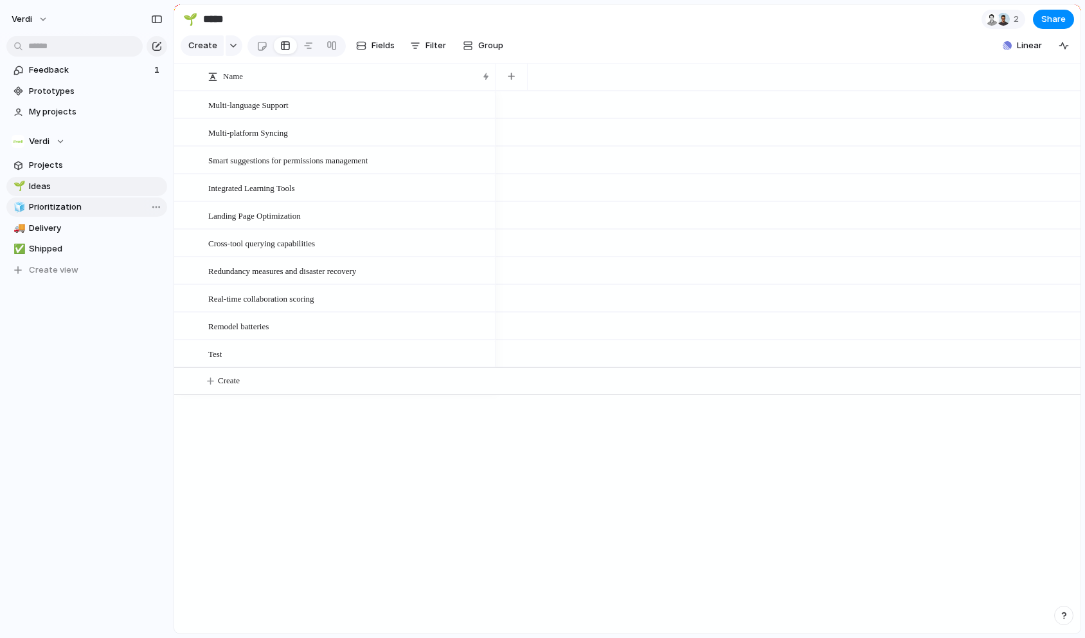
click at [55, 205] on span "Prioritization" at bounding box center [96, 207] width 134 height 13
type input "**********"
